Goal: Task Accomplishment & Management: Use online tool/utility

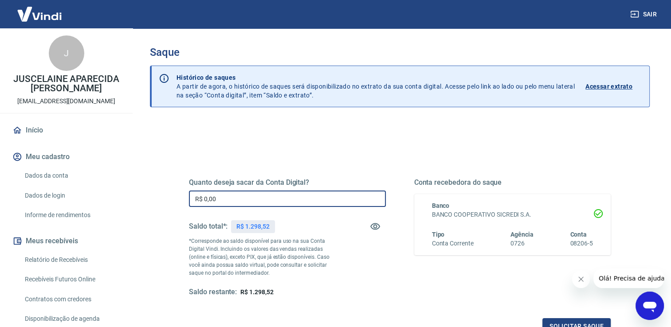
click at [292, 199] on input "R$ 0,00" at bounding box center [287, 199] width 197 height 16
type input "R$ 1.298,52"
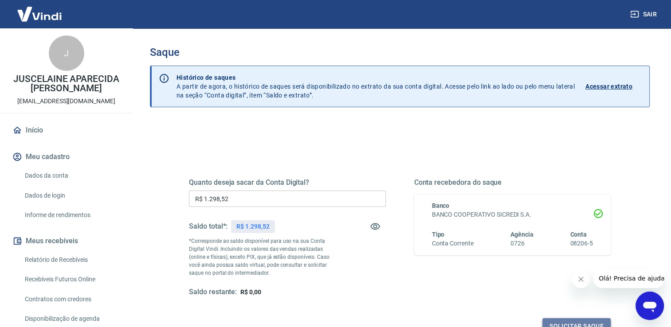
click at [585, 318] on button "Solicitar saque" at bounding box center [576, 326] width 68 height 16
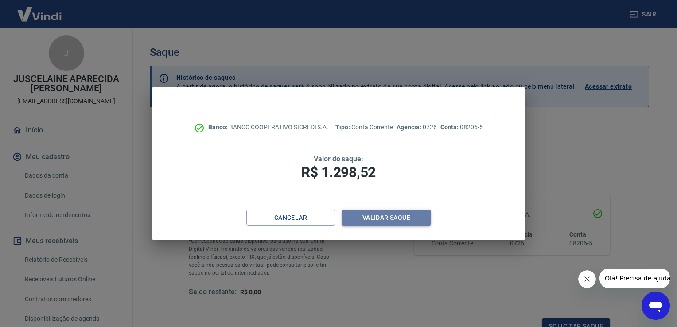
click at [399, 214] on button "Validar saque" at bounding box center [386, 218] width 89 height 16
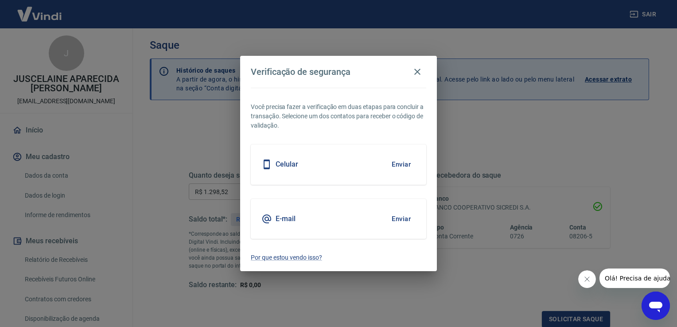
click at [404, 169] on button "Enviar" at bounding box center [401, 164] width 29 height 19
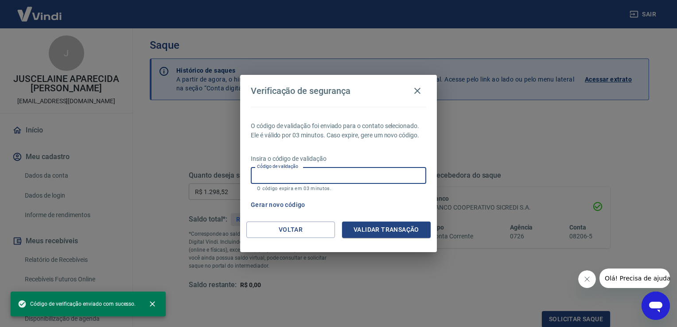
click at [404, 169] on input "Código de validação" at bounding box center [339, 175] width 176 height 16
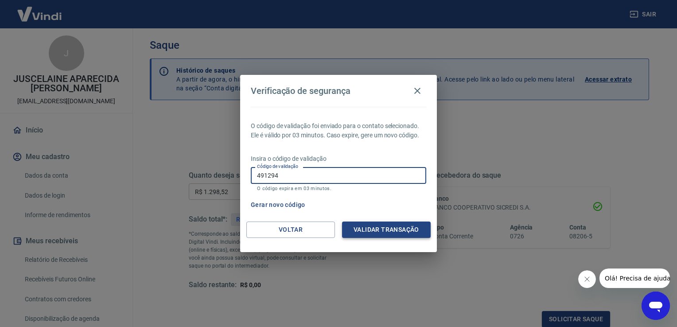
type input "491294"
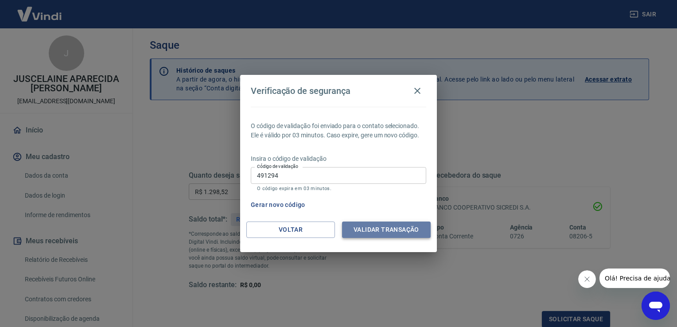
click at [394, 234] on button "Validar transação" at bounding box center [386, 230] width 89 height 16
